Goal: Information Seeking & Learning: Learn about a topic

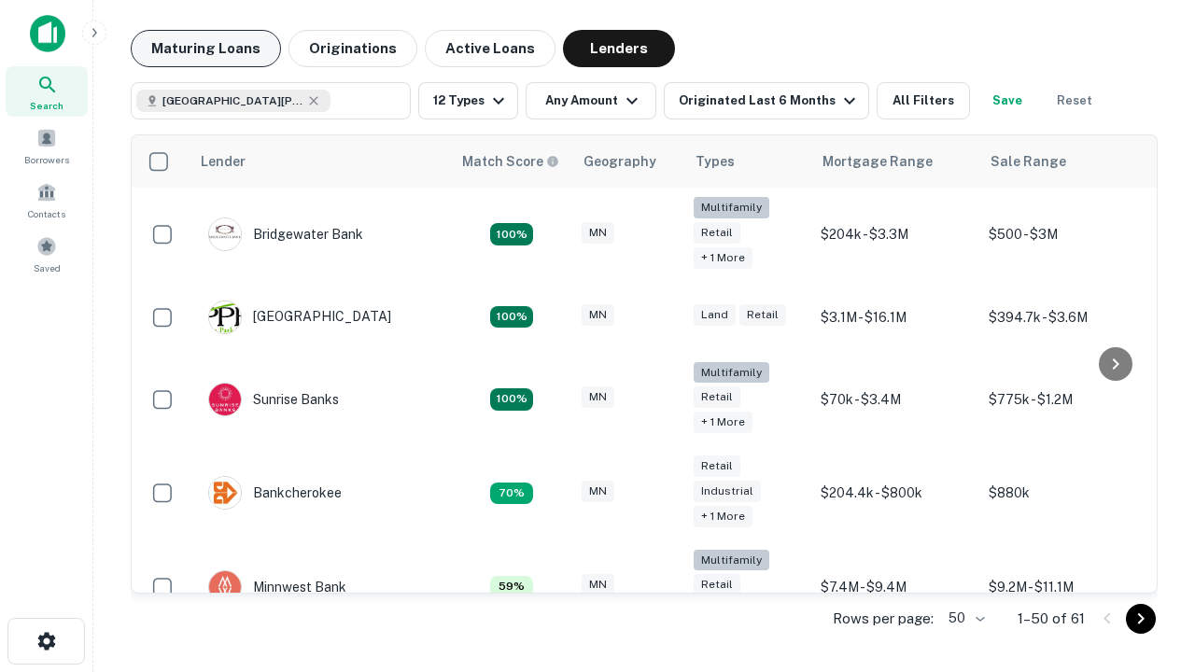
click at [205, 49] on button "Maturing Loans" at bounding box center [206, 48] width 150 height 37
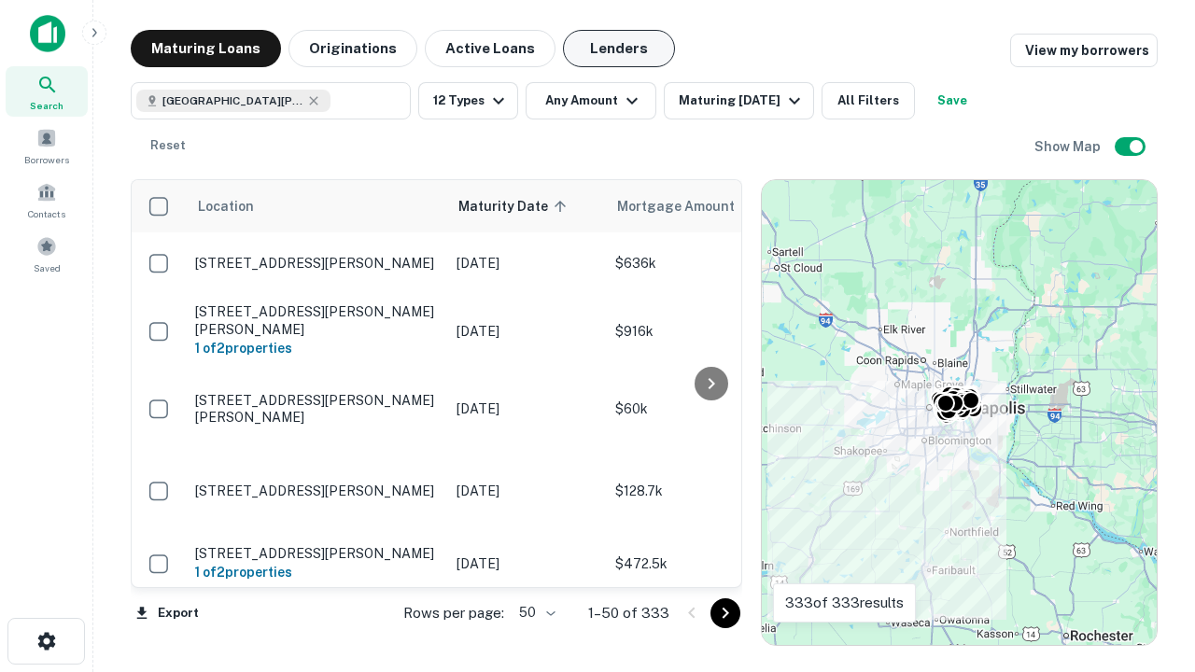
click at [619, 49] on button "Lenders" at bounding box center [619, 48] width 112 height 37
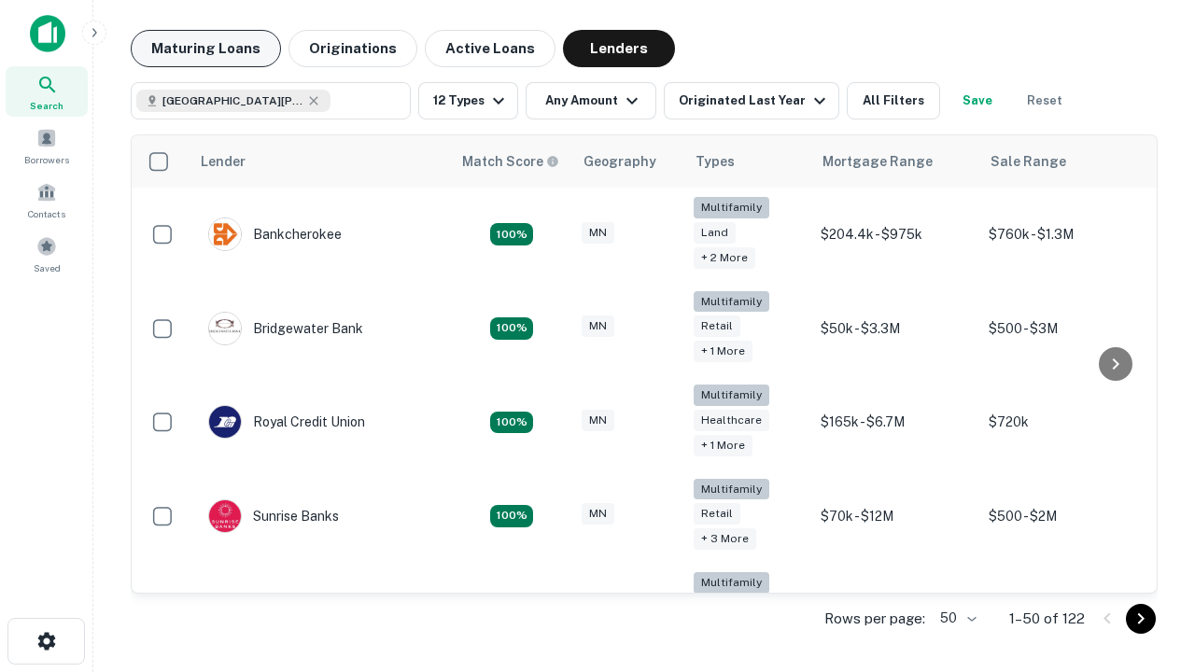
click at [205, 49] on button "Maturing Loans" at bounding box center [206, 48] width 150 height 37
